Goal: Task Accomplishment & Management: Manage account settings

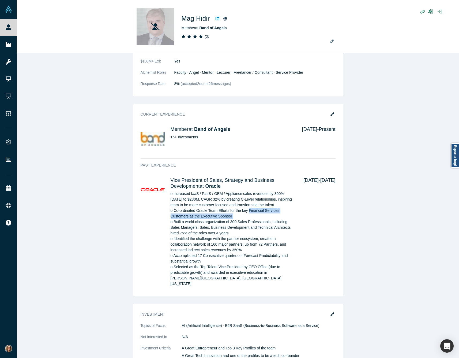
scroll to position [448, 0]
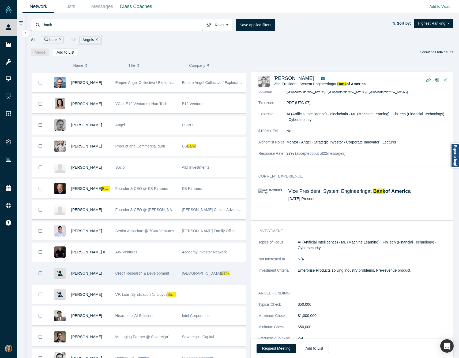
scroll to position [741, 0]
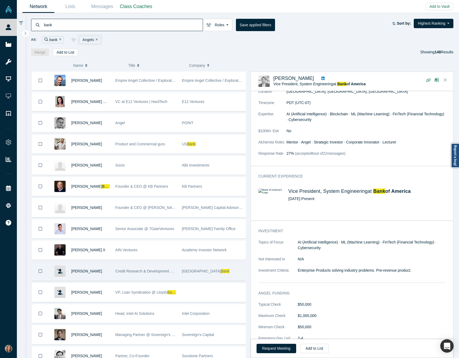
click at [180, 277] on div "Silicon Valley Bank" at bounding box center [212, 271] width 67 height 18
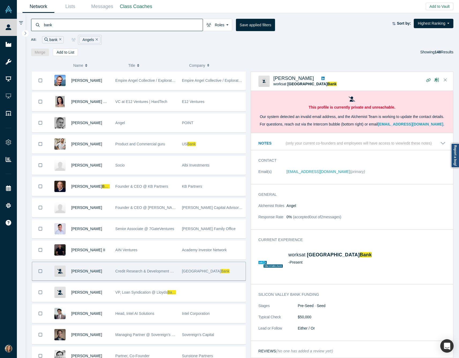
scroll to position [0, 0]
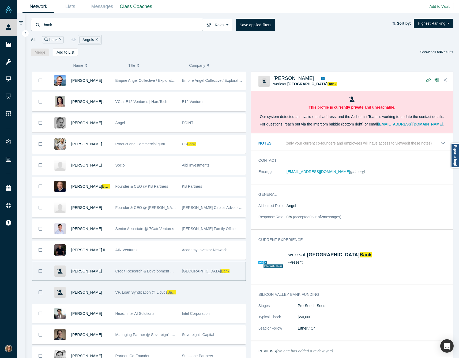
click at [198, 296] on div at bounding box center [212, 292] width 67 height 18
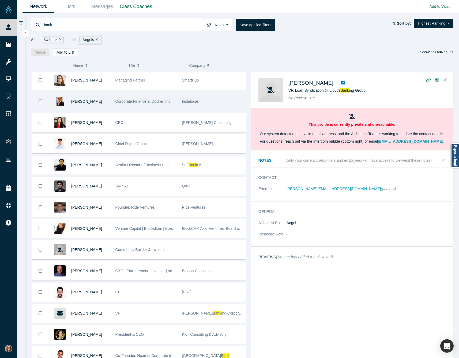
scroll to position [1250, 0]
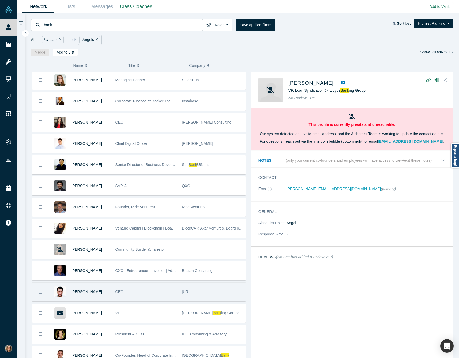
click at [160, 297] on div "CEO" at bounding box center [145, 291] width 61 height 18
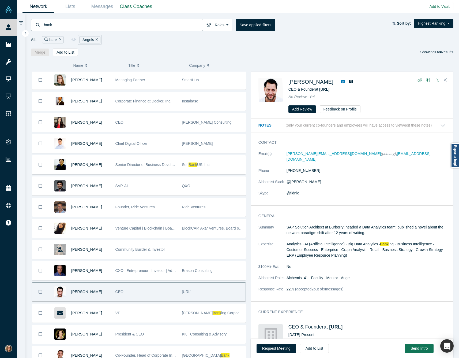
scroll to position [0, 0]
click at [345, 48] on div "bank Roles Angels Founders Faculty Mentors Alumni Mentor VCs Corporate Innovato…" at bounding box center [242, 34] width 434 height 43
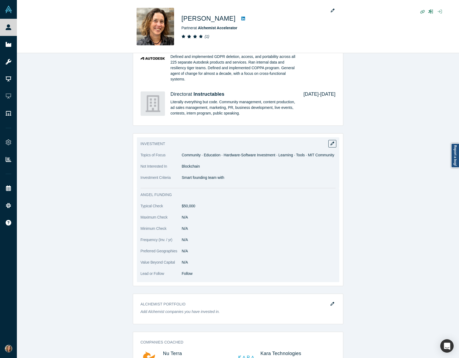
scroll to position [582, 0]
click at [333, 143] on icon "button" at bounding box center [333, 143] width 4 height 4
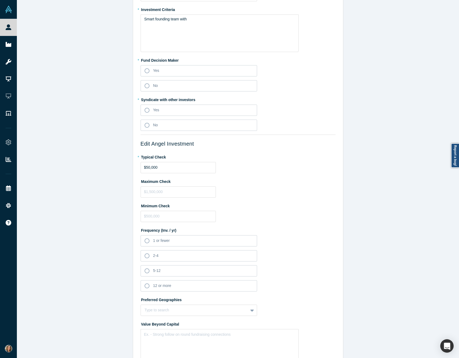
scroll to position [93, 0]
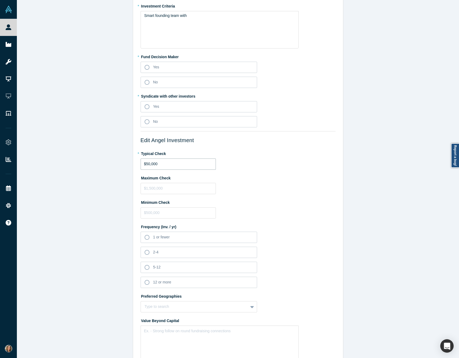
click at [150, 163] on input "$50,000" at bounding box center [178, 163] width 75 height 11
type input "$5,000"
type input "$25,000"
click at [152, 188] on input "tel" at bounding box center [178, 188] width 75 height 11
type input "$50,000"
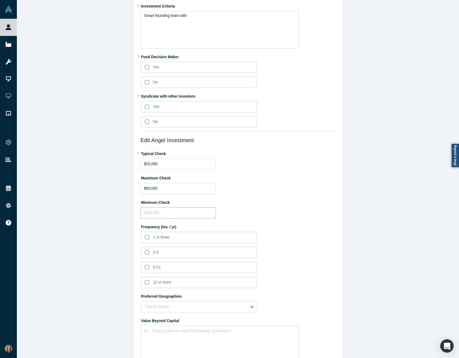
click at [153, 214] on input "tel" at bounding box center [178, 212] width 75 height 11
type input "$5,000"
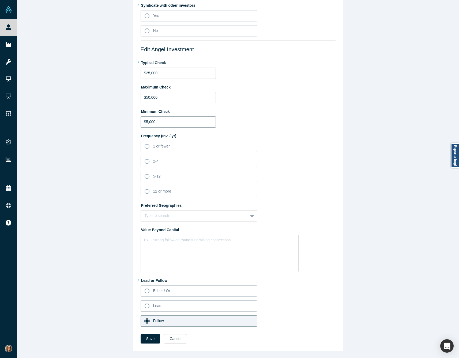
scroll to position [184, 0]
click at [152, 337] on button "Save" at bounding box center [151, 338] width 20 height 9
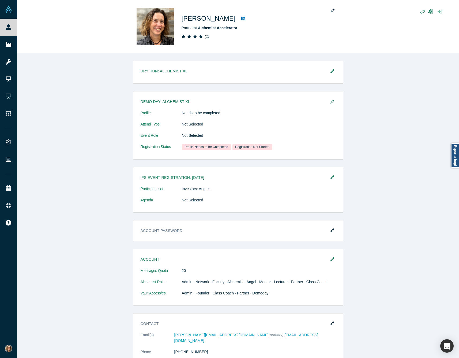
scroll to position [0, 0]
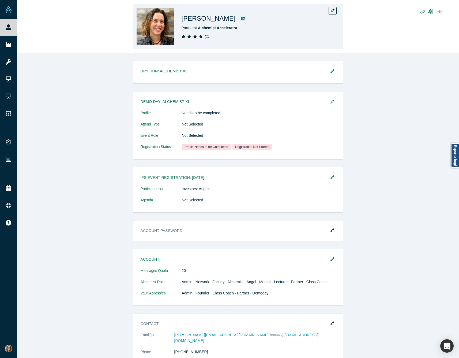
click at [203, 38] on span at bounding box center [193, 36] width 23 height 4
